Goal: Task Accomplishment & Management: Use online tool/utility

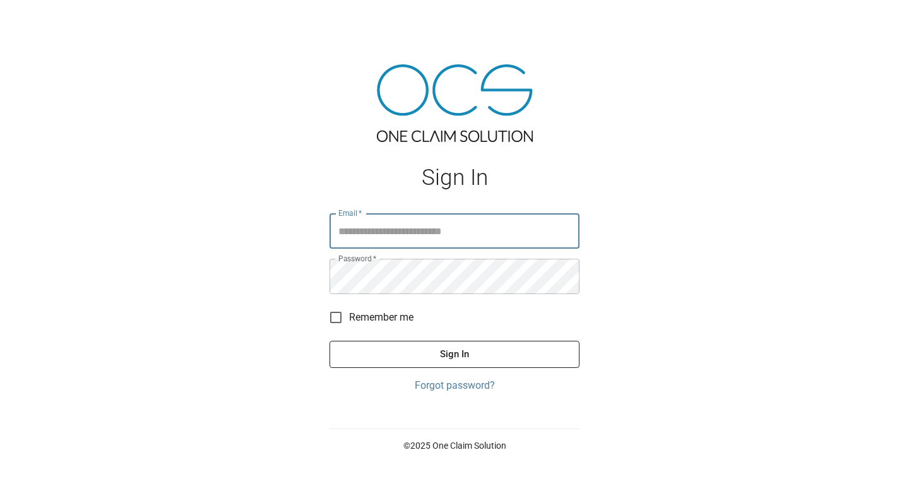
type input "**********"
click at [479, 359] on button "Sign In" at bounding box center [455, 354] width 250 height 27
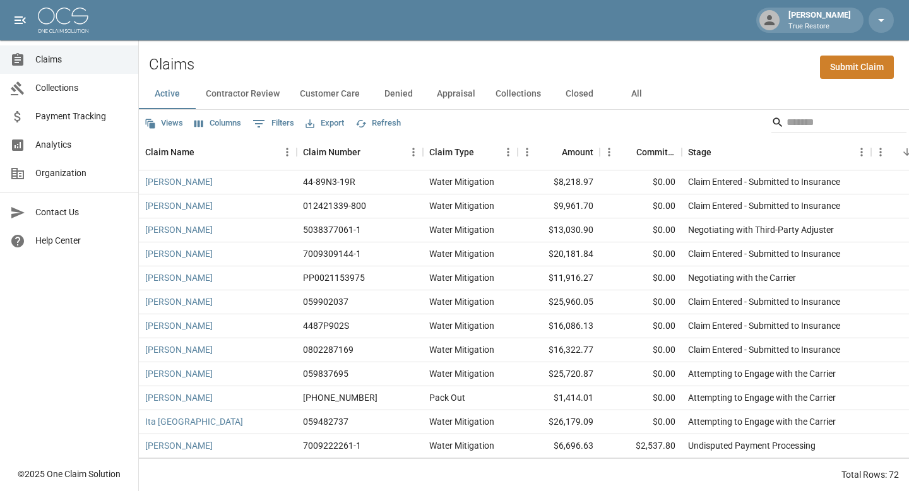
click at [72, 152] on link "Analytics" at bounding box center [69, 145] width 138 height 28
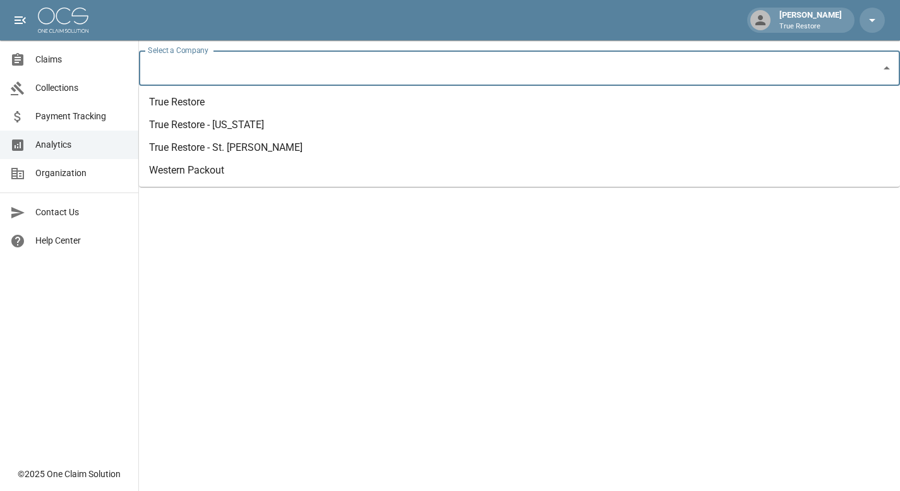
click at [293, 68] on input "Select a Company" at bounding box center [510, 68] width 731 height 24
click at [198, 105] on li "True Restore" at bounding box center [519, 102] width 761 height 23
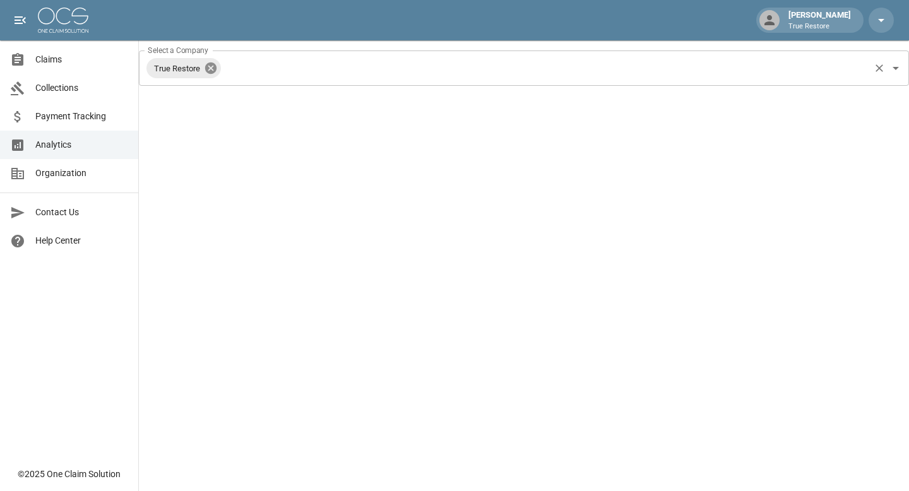
click at [215, 69] on icon at bounding box center [210, 68] width 11 height 11
click at [244, 68] on input "Select a Company" at bounding box center [515, 68] width 740 height 24
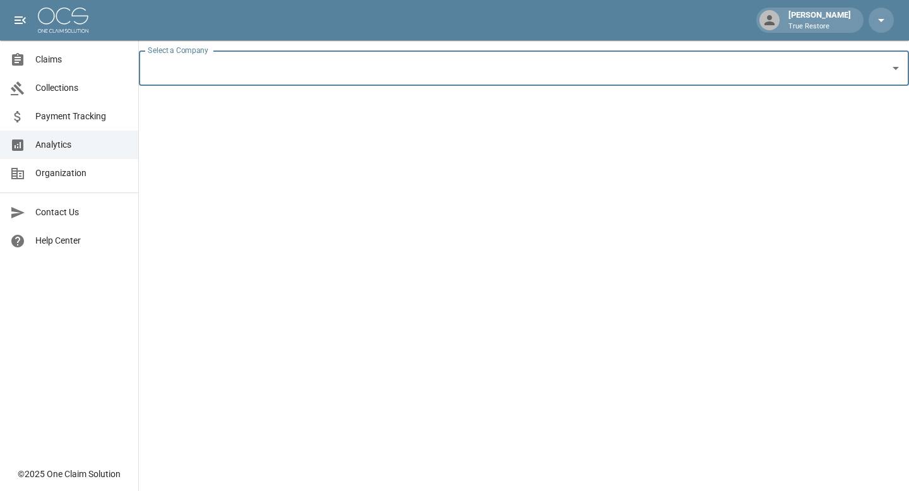
click at [236, 67] on input "Select a Company" at bounding box center [515, 68] width 740 height 24
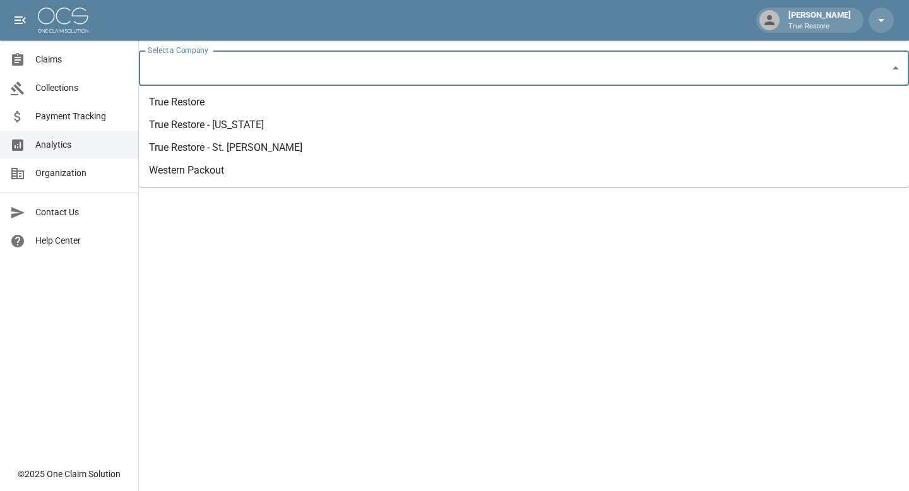
click at [229, 135] on li "True Restore - [US_STATE]" at bounding box center [524, 125] width 770 height 23
